Goal: Task Accomplishment & Management: Use online tool/utility

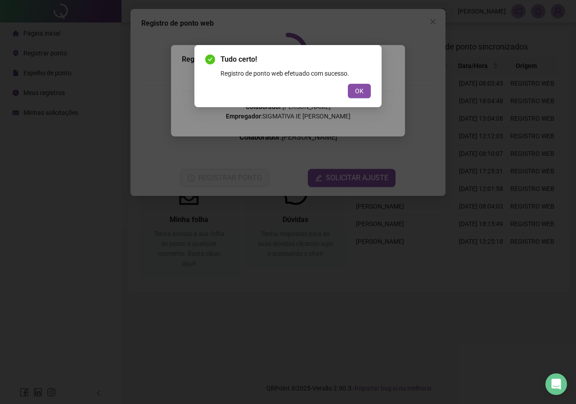
click at [355, 94] on span "OK" at bounding box center [359, 91] width 9 height 10
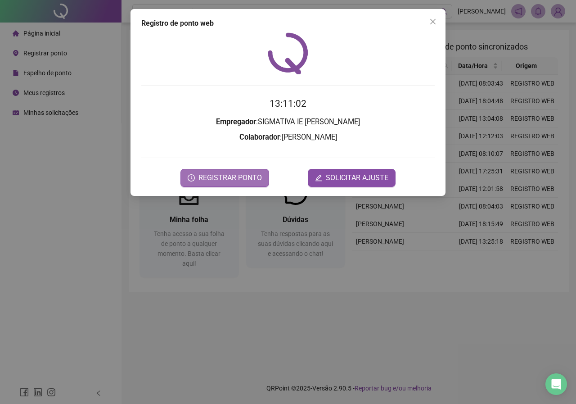
click at [238, 169] on button "REGISTRAR PONTO" at bounding box center [224, 178] width 89 height 18
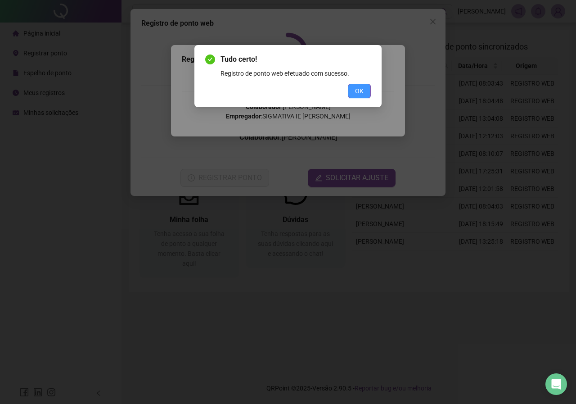
click at [358, 91] on span "OK" at bounding box center [359, 91] width 9 height 10
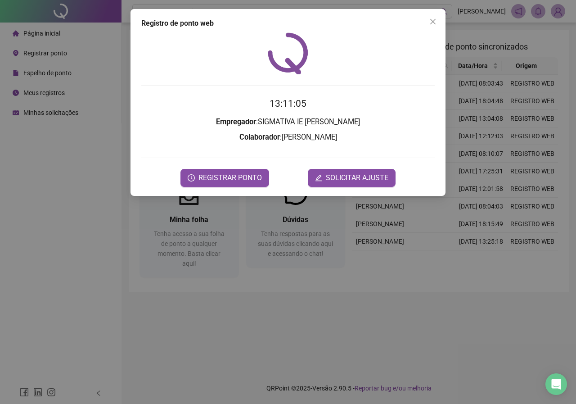
click at [155, 129] on form "13:11:05 Empregador : SIGMATIVA IE [PERSON_NAME] : [PERSON_NAME] DOS SANTOS REG…" at bounding box center [287, 141] width 293 height 90
click at [54, 67] on div "Registro de ponto web 13:11:25 Empregador : SIGMATIVA IE [PERSON_NAME] : [PERSO…" at bounding box center [288, 202] width 576 height 404
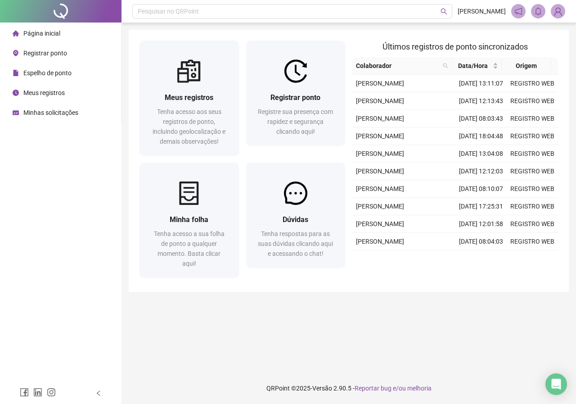
click at [135, 121] on div "Meus registros Tenha acesso aos seus registros de ponto, incluindo geolocalizaç…" at bounding box center [349, 161] width 440 height 262
